Goal: Register for event/course

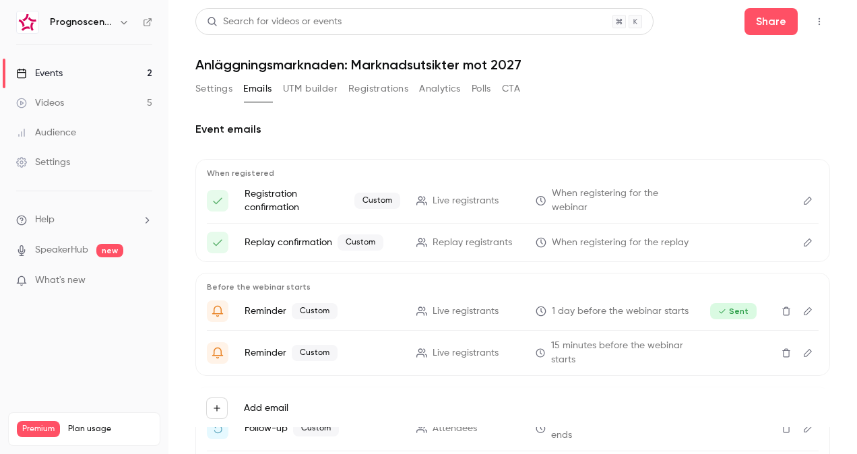
click at [93, 70] on link "Events 2" at bounding box center [84, 74] width 168 height 30
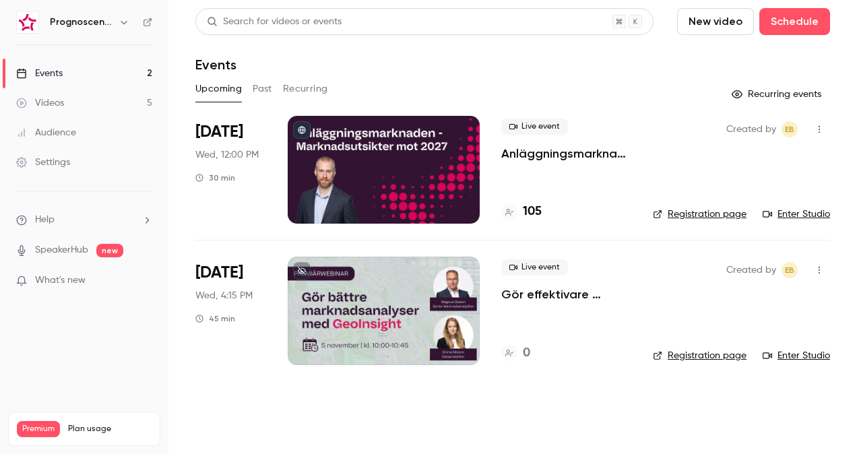
click at [555, 156] on p "Anläggningsmarknaden: Marknadsutsikter mot 2027" at bounding box center [566, 153] width 130 height 16
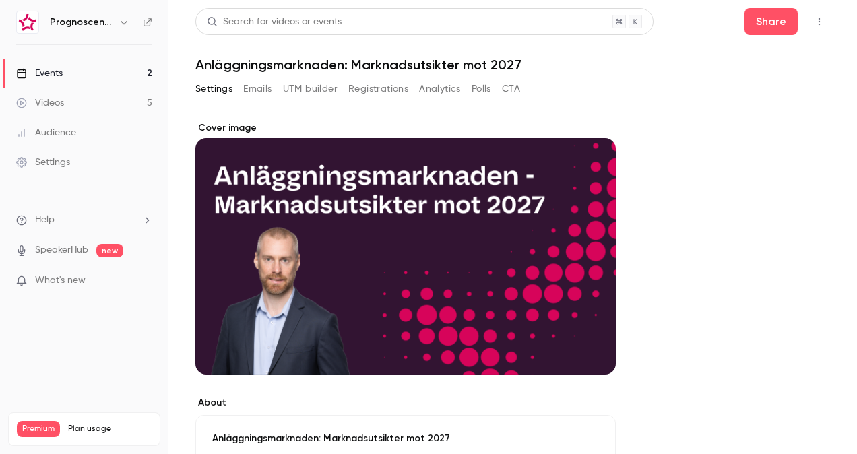
click at [377, 89] on button "Registrations" at bounding box center [378, 89] width 60 height 22
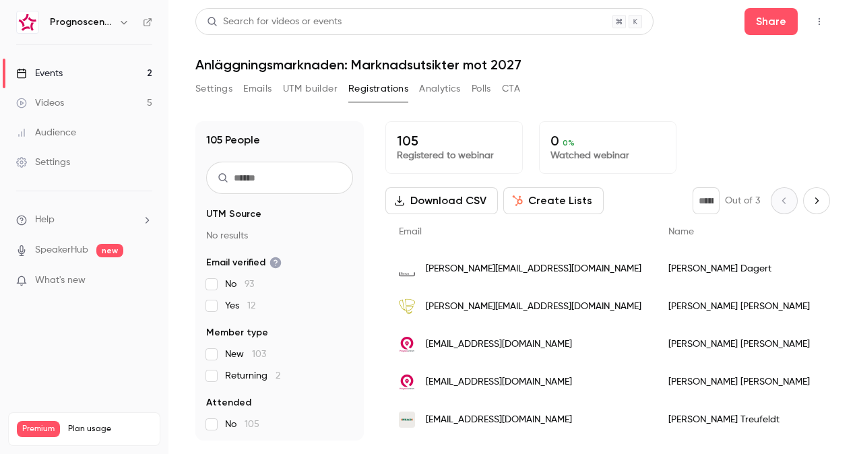
click at [471, 266] on span "[PERSON_NAME][EMAIL_ADDRESS][DOMAIN_NAME]" at bounding box center [534, 269] width 216 height 14
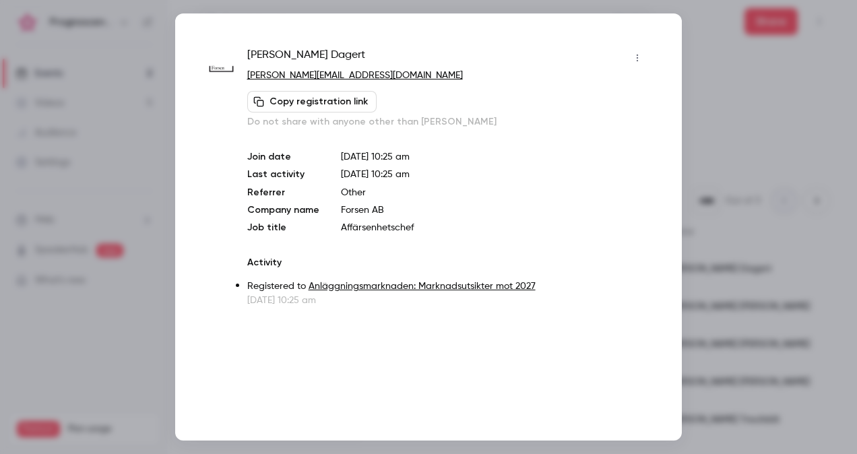
click at [735, 114] on div at bounding box center [428, 227] width 857 height 454
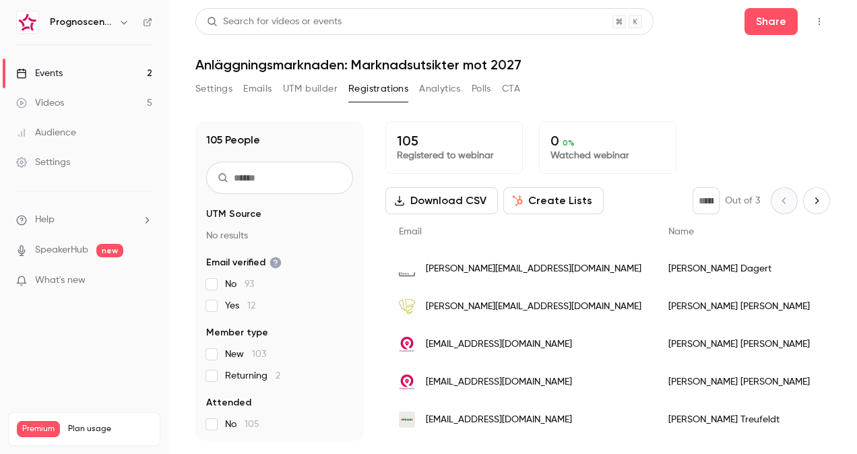
click at [453, 306] on span "[PERSON_NAME][EMAIL_ADDRESS][DOMAIN_NAME]" at bounding box center [534, 307] width 216 height 14
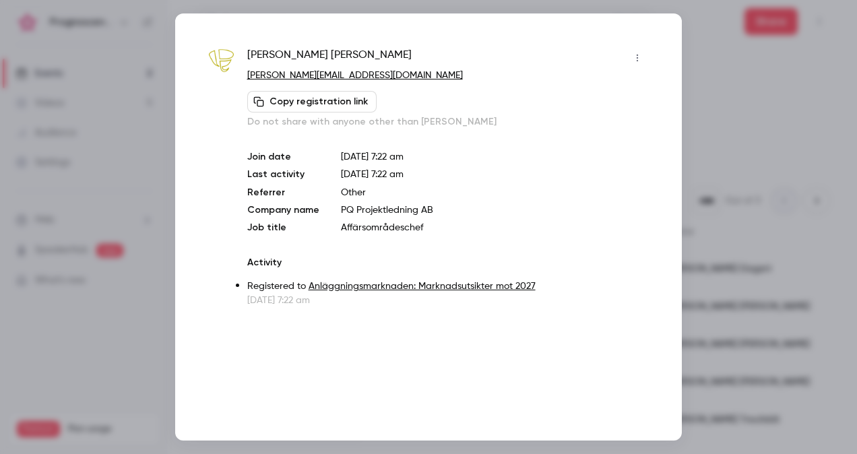
click at [706, 119] on div at bounding box center [428, 227] width 857 height 454
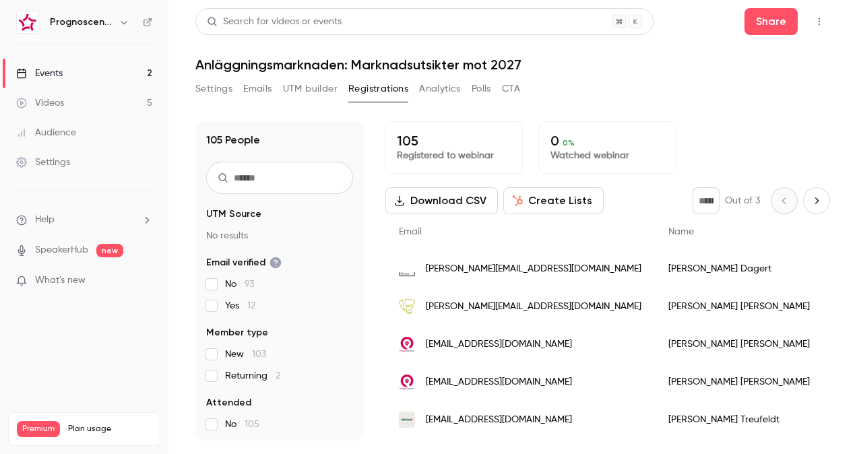
drag, startPoint x: 63, startPoint y: 77, endPoint x: 82, endPoint y: 78, distance: 18.9
click at [63, 77] on link "Events 2" at bounding box center [84, 74] width 168 height 30
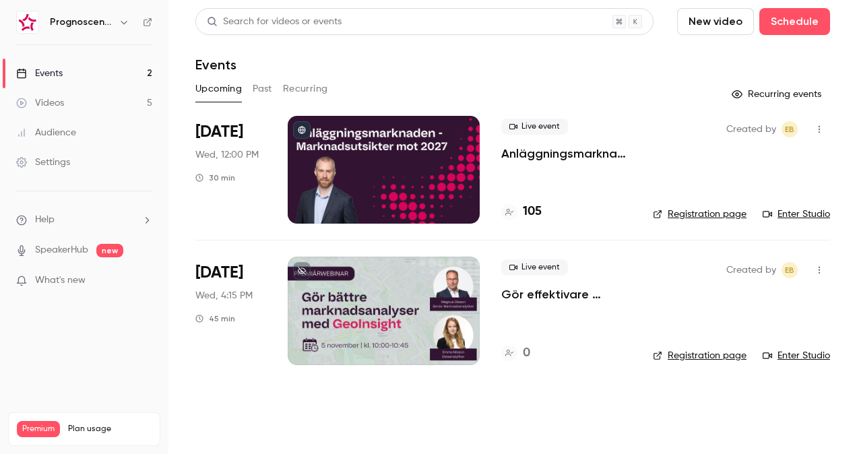
click at [516, 156] on p "Anläggningsmarknaden: Marknadsutsikter mot 2027" at bounding box center [566, 153] width 130 height 16
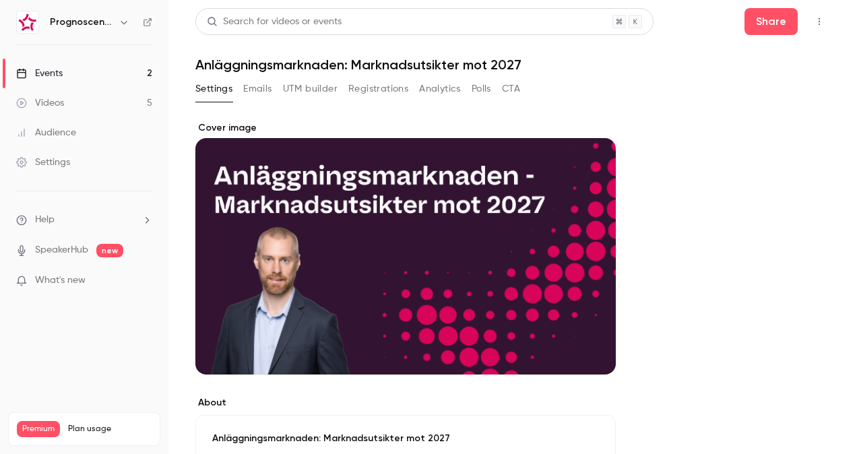
click at [814, 19] on icon "button" at bounding box center [819, 21] width 11 height 9
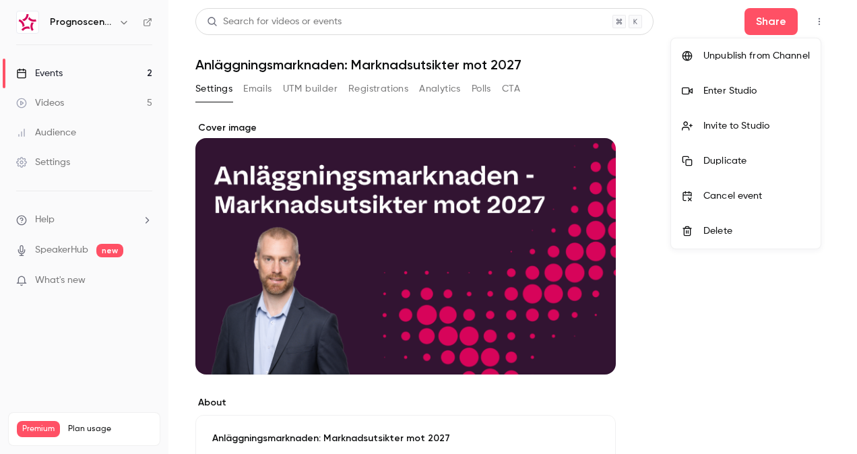
click at [735, 84] on li "Enter Studio" at bounding box center [746, 90] width 150 height 35
